Goal: Register for event/course

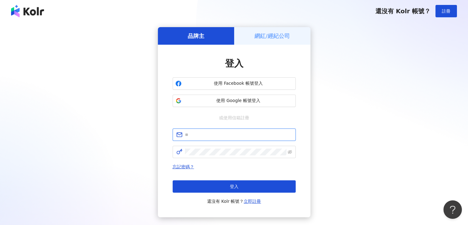
click at [204, 136] on input "text" at bounding box center [238, 134] width 107 height 7
type input "**********"
click at [210, 156] on span at bounding box center [234, 152] width 123 height 12
click button "登入" at bounding box center [234, 186] width 123 height 12
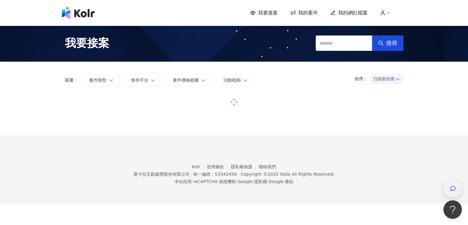
click at [455, 188] on icon "button" at bounding box center [453, 188] width 5 height 5
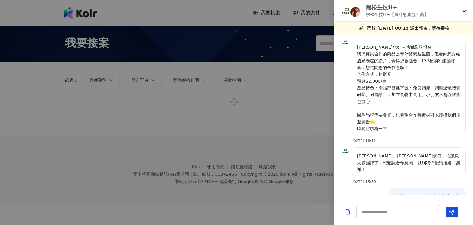
scroll to position [154, 0]
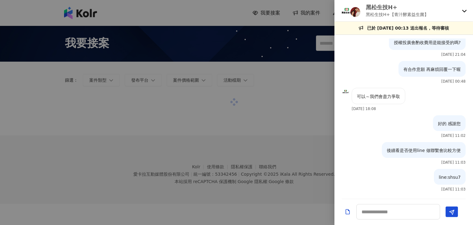
click at [463, 13] on icon at bounding box center [464, 10] width 5 height 5
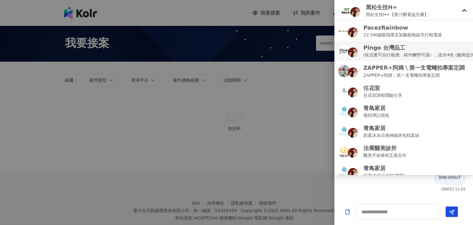
click at [380, 53] on p "(依流量可自行報價，稿件酬勞可議），提供4色 (廠商提供)" at bounding box center [419, 54] width 113 height 7
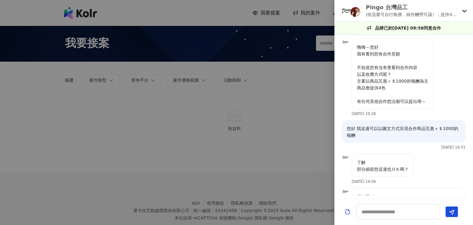
scroll to position [290, 0]
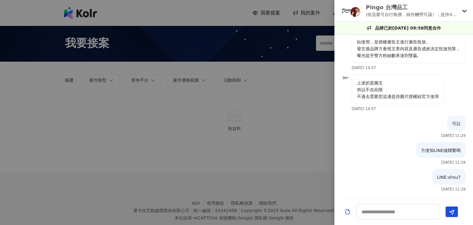
click at [459, 8] on div "Pingo 台灣品工 (依流量可自行報價，稿件酬勞可議），提供4色 (廠商提供)" at bounding box center [403, 11] width 139 height 22
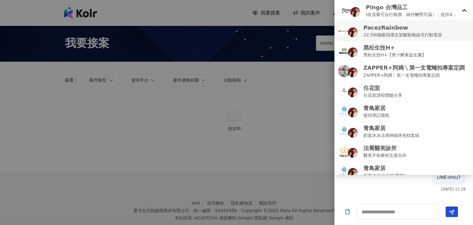
click at [386, 31] on p "22.5W磁吸指環支架數顯無線充行動電源" at bounding box center [402, 34] width 79 height 7
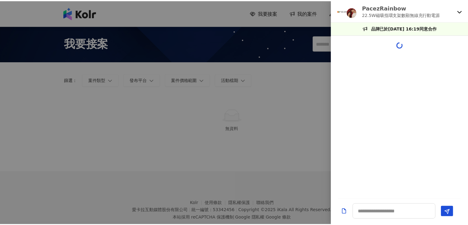
scroll to position [0, 0]
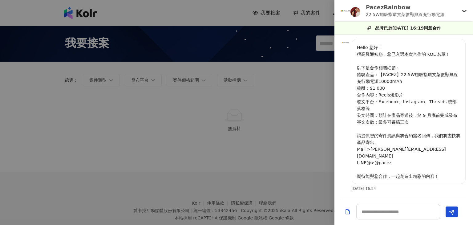
click at [217, 146] on div at bounding box center [236, 112] width 473 height 225
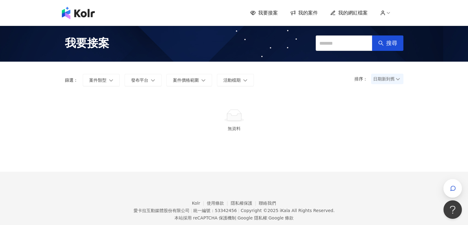
click at [74, 10] on img at bounding box center [78, 13] width 33 height 12
click at [89, 11] on img at bounding box center [78, 13] width 33 height 12
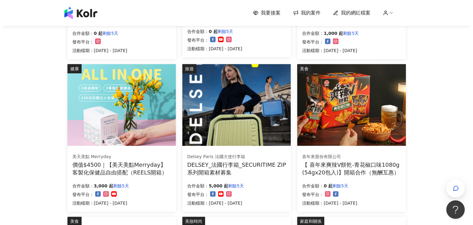
scroll to position [185, 0]
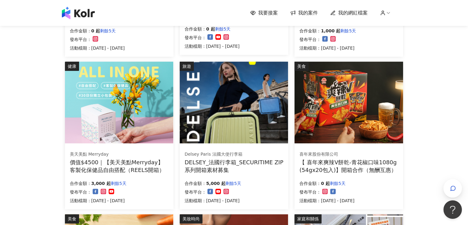
click at [119, 107] on img at bounding box center [119, 103] width 108 height 82
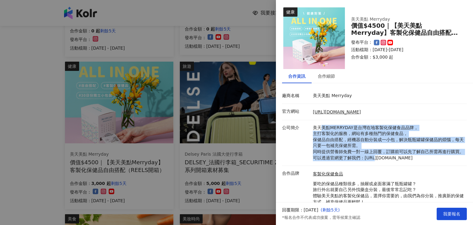
drag, startPoint x: 320, startPoint y: 127, endPoint x: 371, endPoint y: 166, distance: 64.6
click at [371, 161] on p "美天美點MERRYDAY是台灣在地客製化保健食品品牌， 主打客製化的服務，網站有多種熱門的保健食品， 保健品自由搭配，經機器自動分裝成一小包，解決瓶瓶罐罐保健…" at bounding box center [388, 143] width 151 height 36
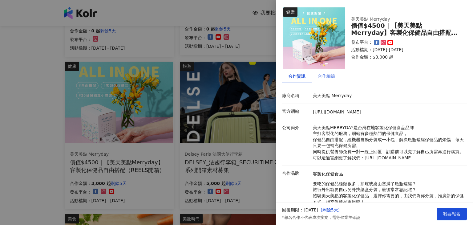
click at [331, 80] on div "合作細節" at bounding box center [327, 76] width 30 height 14
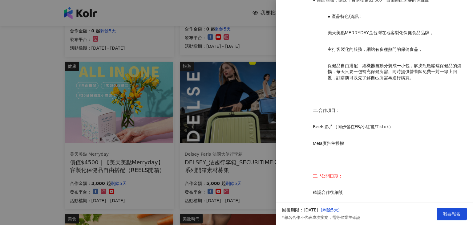
scroll to position [216, 0]
click at [253, 155] on div at bounding box center [236, 112] width 473 height 225
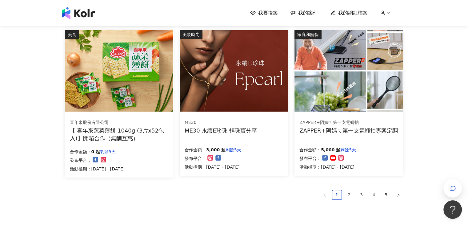
scroll to position [370, 0]
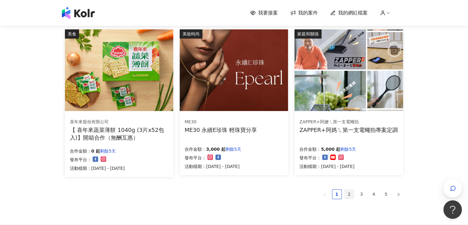
click at [346, 193] on link "2" at bounding box center [349, 193] width 9 height 9
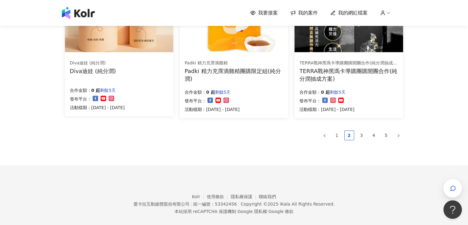
scroll to position [431, 0]
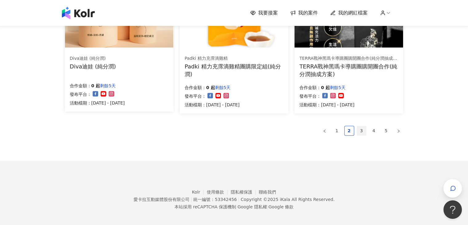
click at [362, 129] on link "3" at bounding box center [361, 130] width 9 height 9
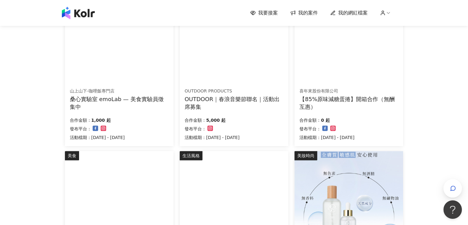
scroll to position [437, 0]
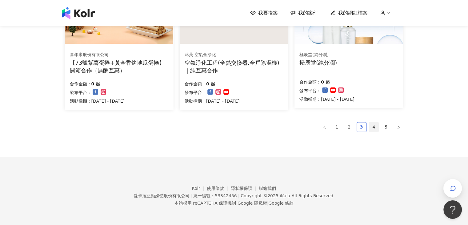
click at [375, 127] on link "4" at bounding box center [374, 126] width 9 height 9
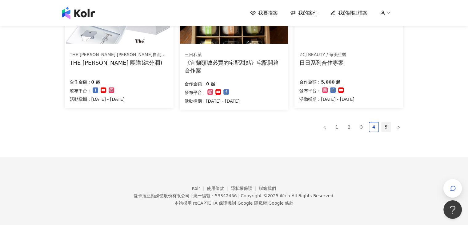
click at [385, 128] on link "5" at bounding box center [386, 126] width 9 height 9
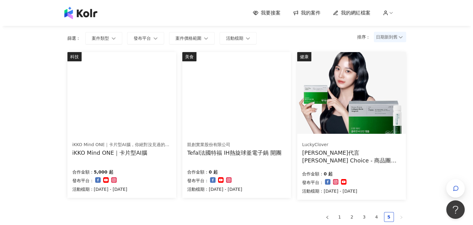
scroll to position [62, 0]
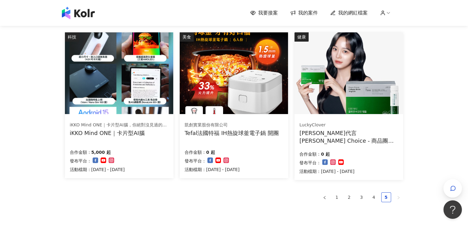
click at [254, 131] on div "Tefal法國特福 IH熱旋球釜電子鍋 開團" at bounding box center [232, 133] width 94 height 8
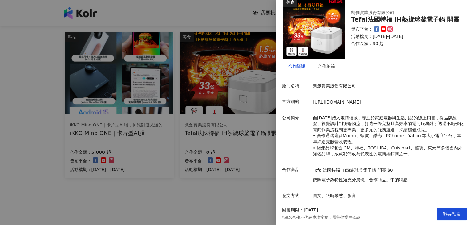
scroll to position [10, 0]
click at [448, 212] on span "我要報名" at bounding box center [451, 213] width 17 height 5
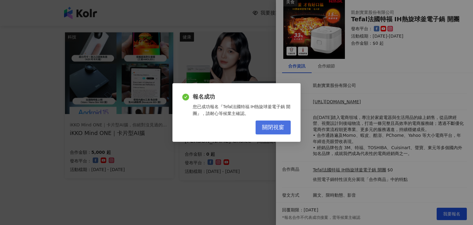
click at [272, 132] on button "關閉視窗" at bounding box center [273, 127] width 35 height 14
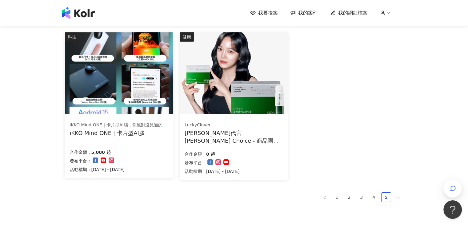
click at [125, 86] on img at bounding box center [119, 73] width 108 height 82
